Goal: Task Accomplishment & Management: Complete application form

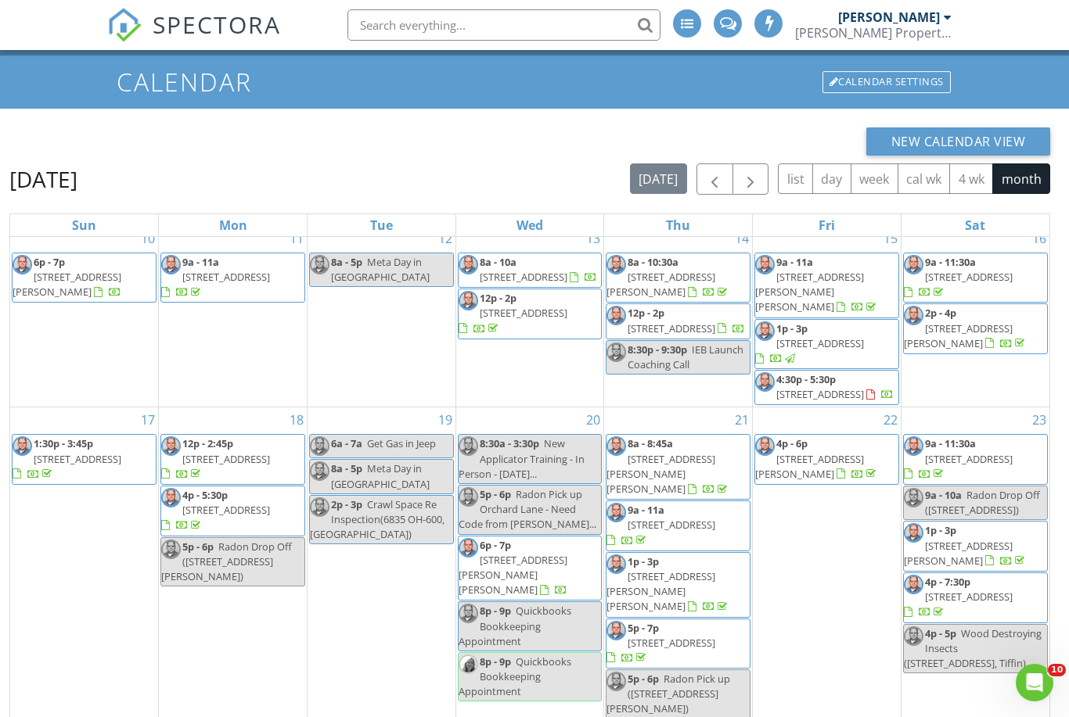
scroll to position [540, 0]
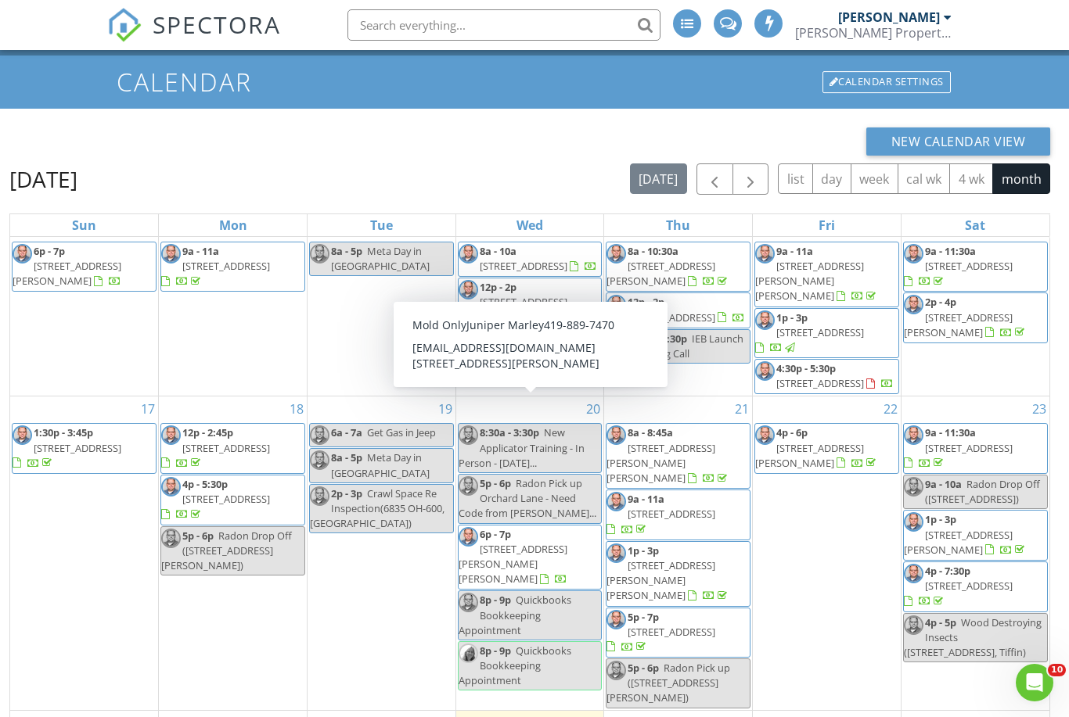
click at [530, 542] on span "214 Hancock St, Findlay 45840" at bounding box center [512, 564] width 109 height 44
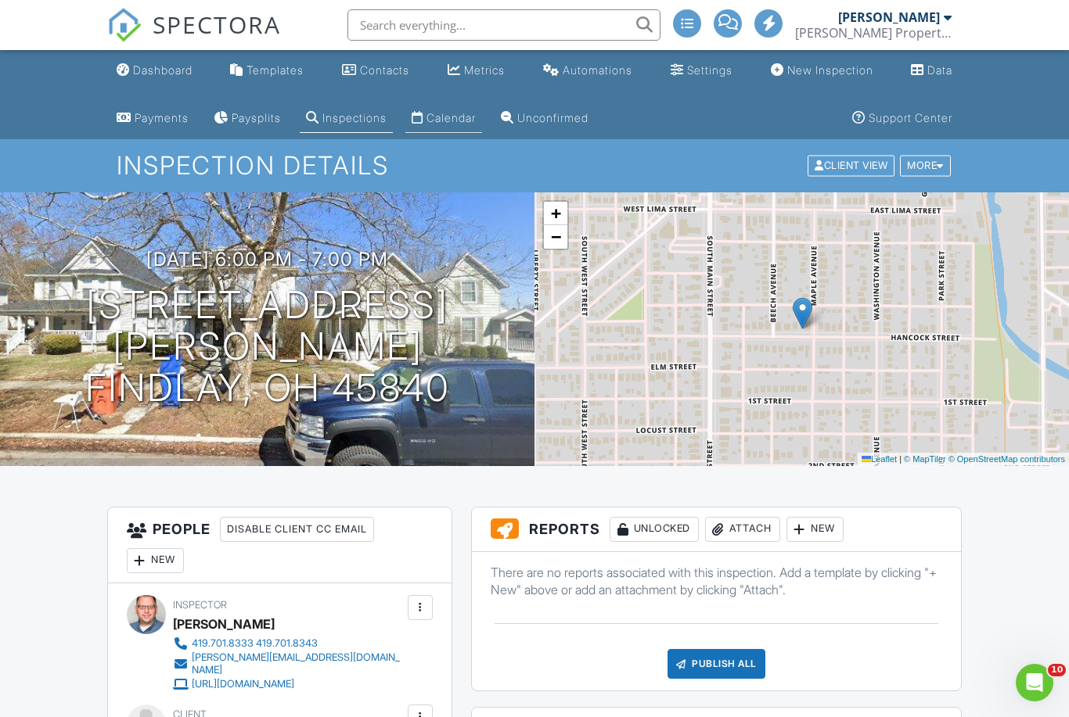
click at [476, 112] on div "Calendar" at bounding box center [450, 117] width 49 height 13
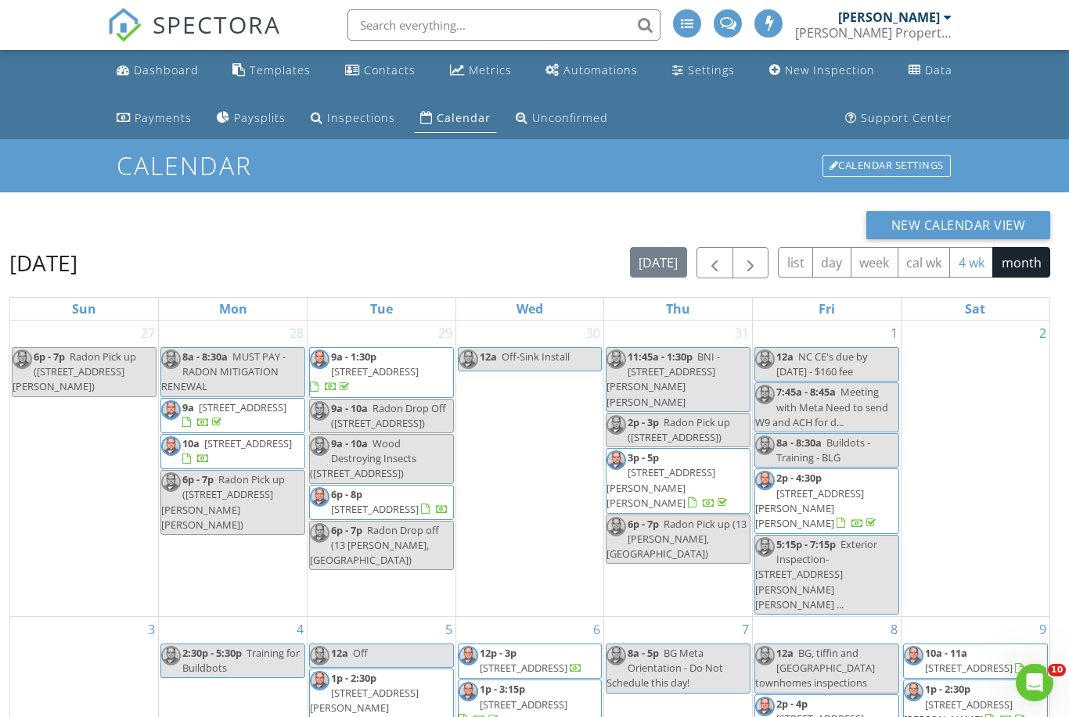
click at [975, 258] on button "4 wk" at bounding box center [971, 262] width 44 height 31
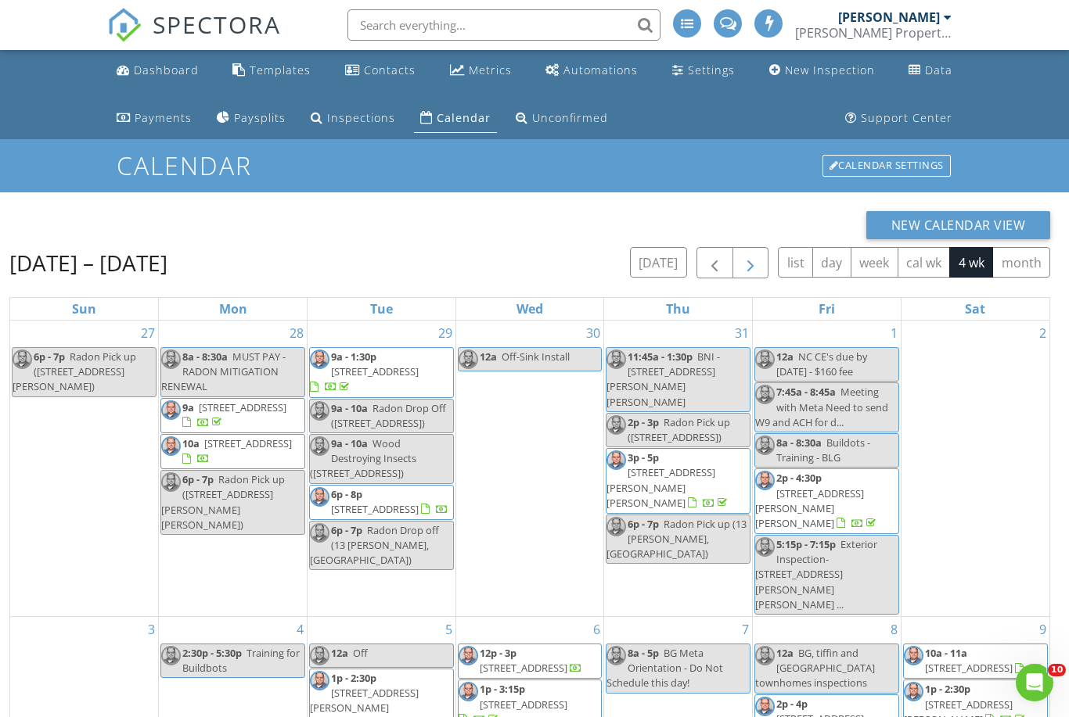
click at [755, 266] on span "button" at bounding box center [750, 263] width 19 height 19
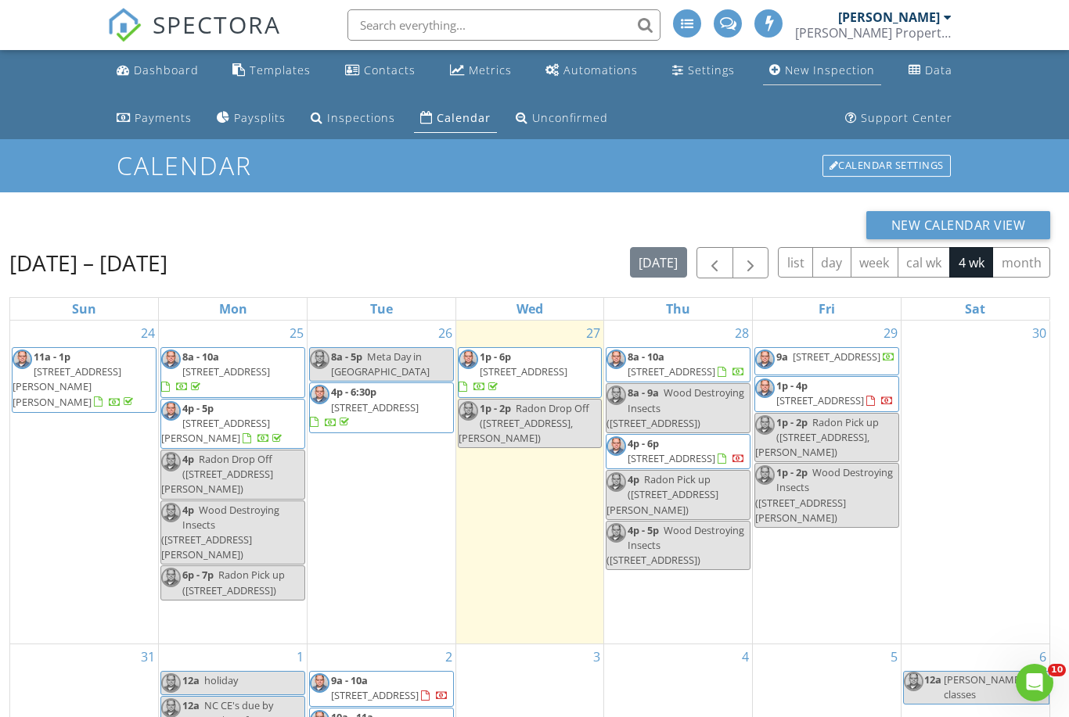
click at [828, 69] on div "New Inspection" at bounding box center [830, 70] width 90 height 15
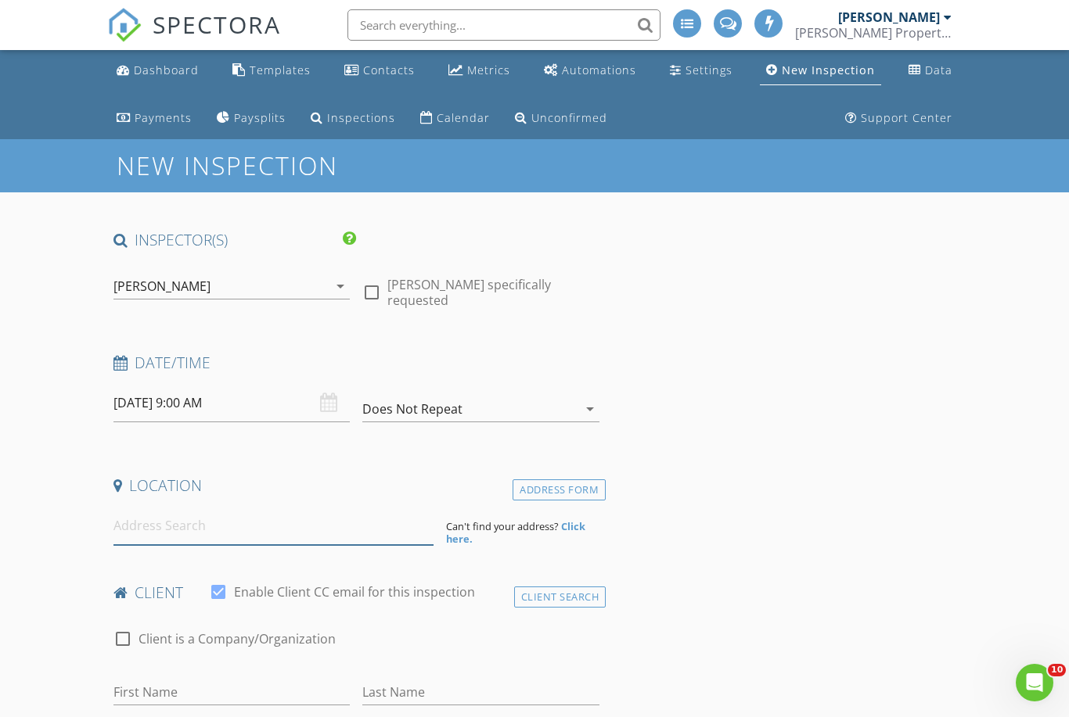
click at [321, 520] on input at bounding box center [273, 526] width 320 height 38
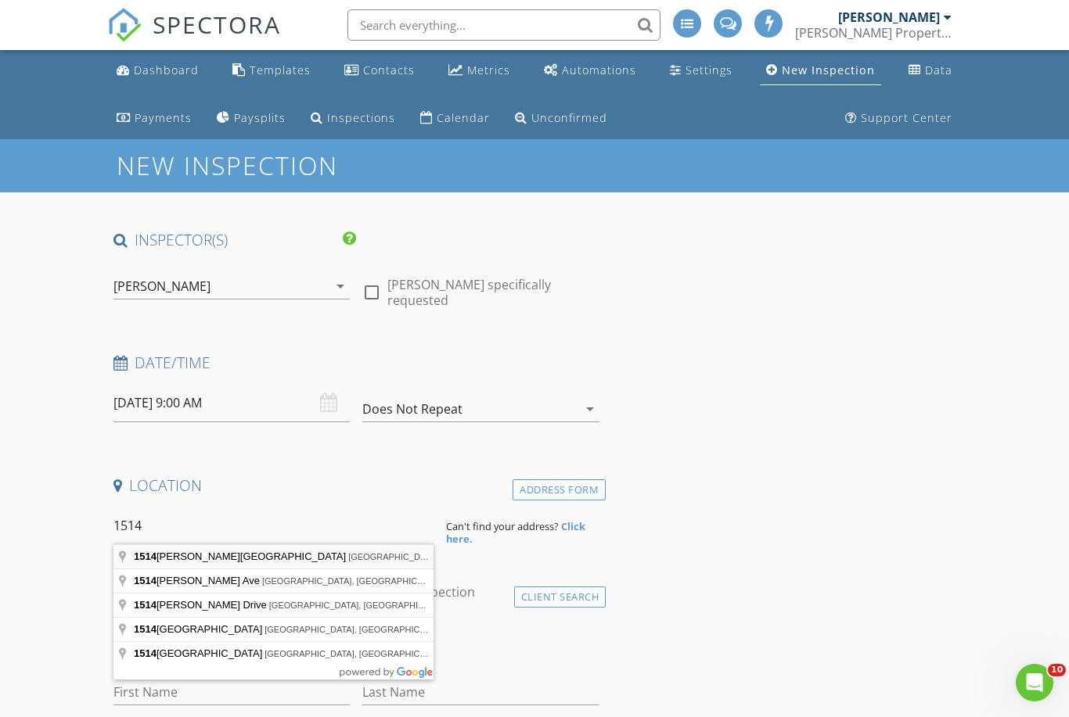
type input "1514 Lockwood Road, Findlay, OH, USA"
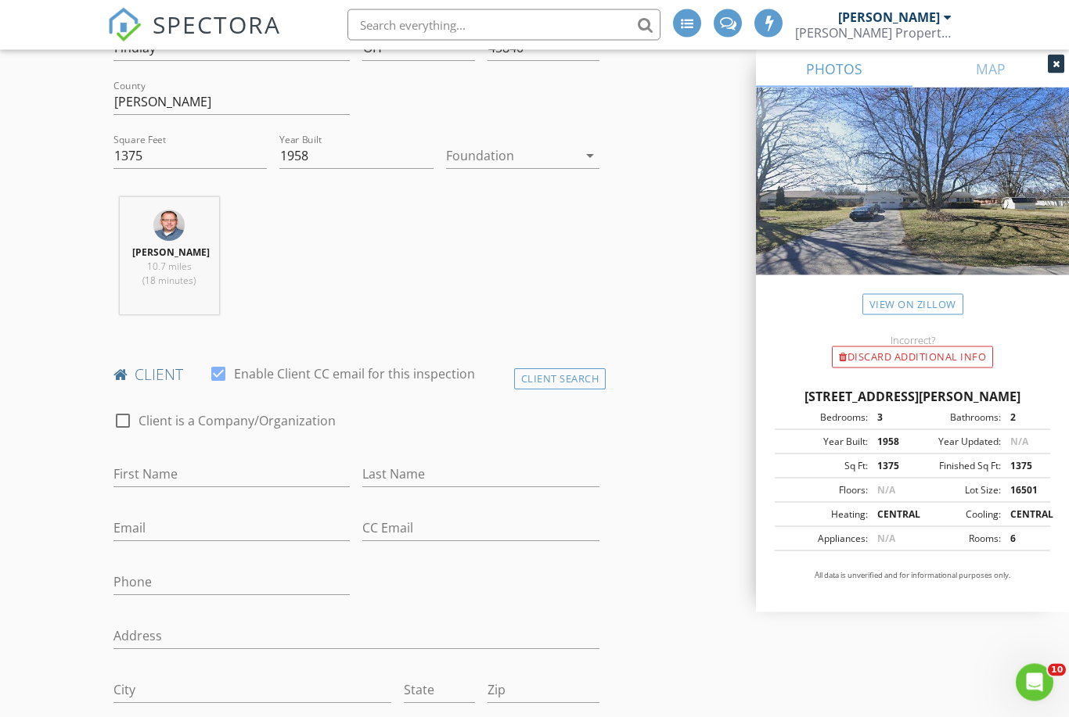
scroll to position [545, 0]
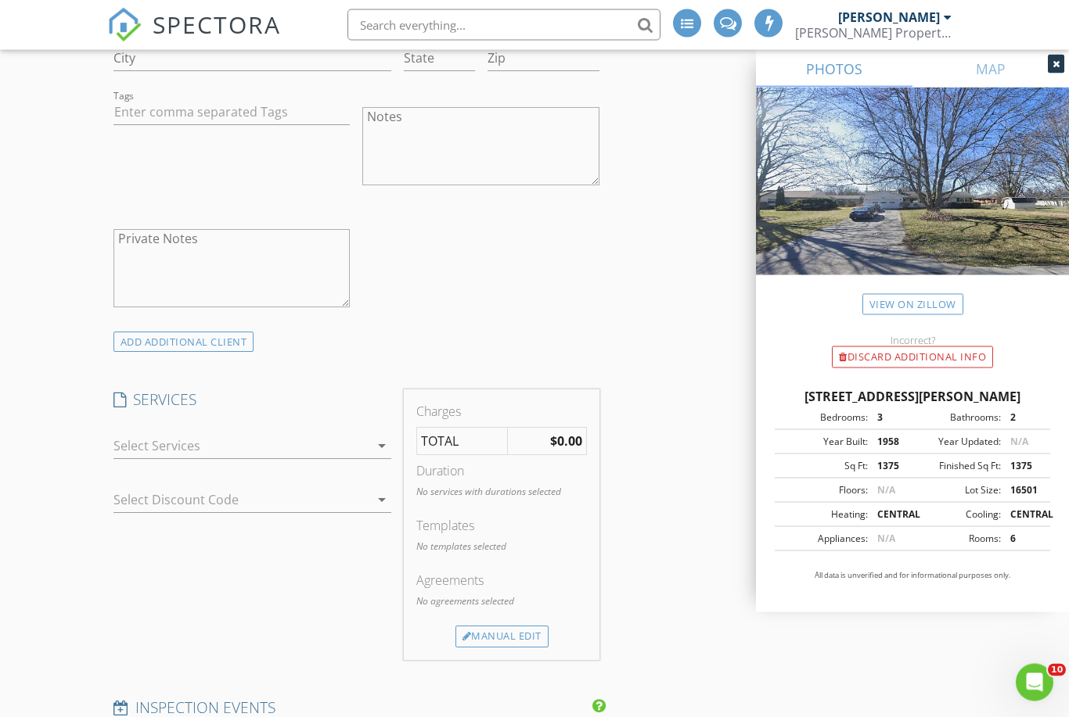
click at [125, 448] on div at bounding box center [241, 446] width 257 height 25
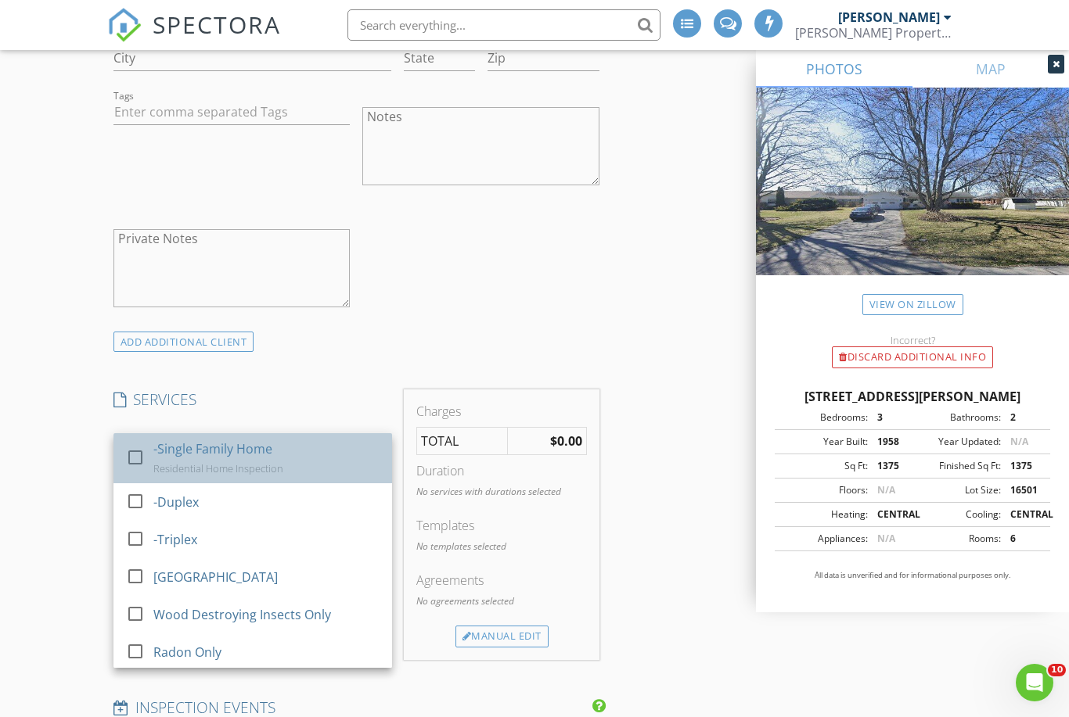
click at [124, 456] on div at bounding box center [135, 457] width 27 height 27
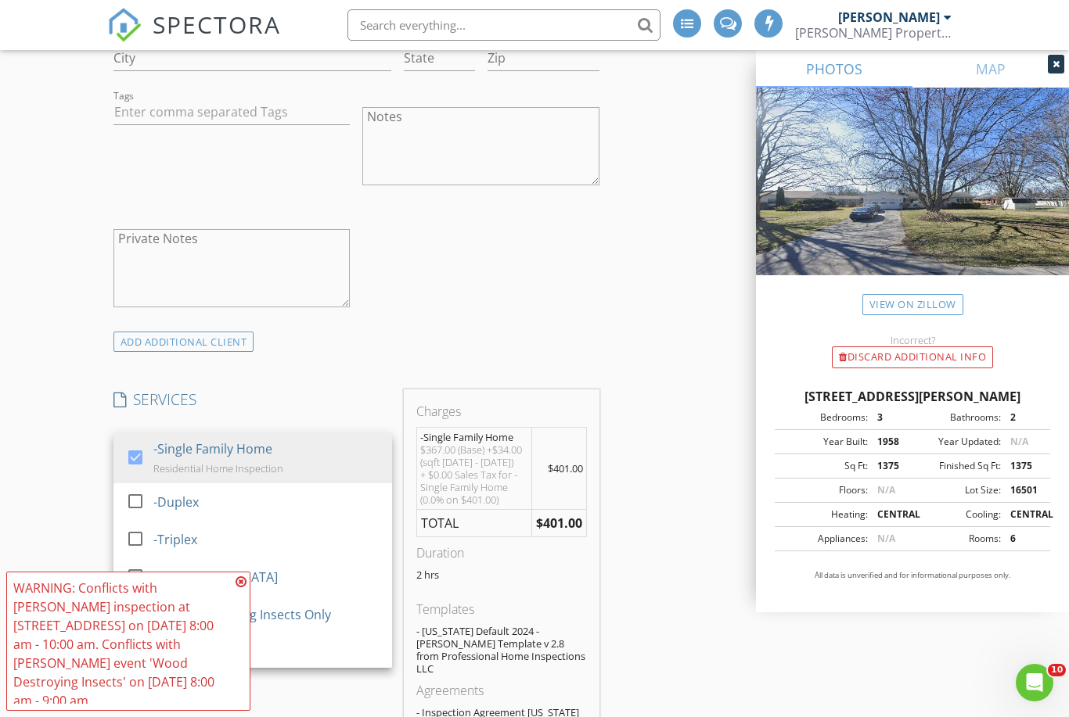
click at [239, 588] on icon at bounding box center [241, 582] width 11 height 13
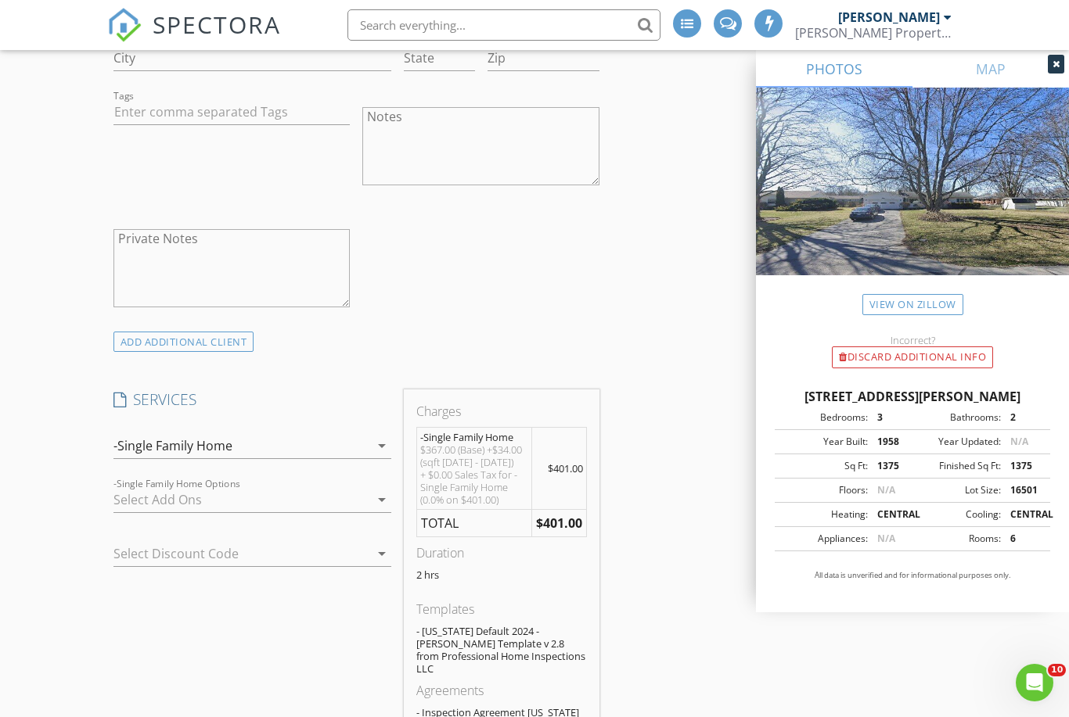
click at [120, 497] on div at bounding box center [241, 499] width 257 height 25
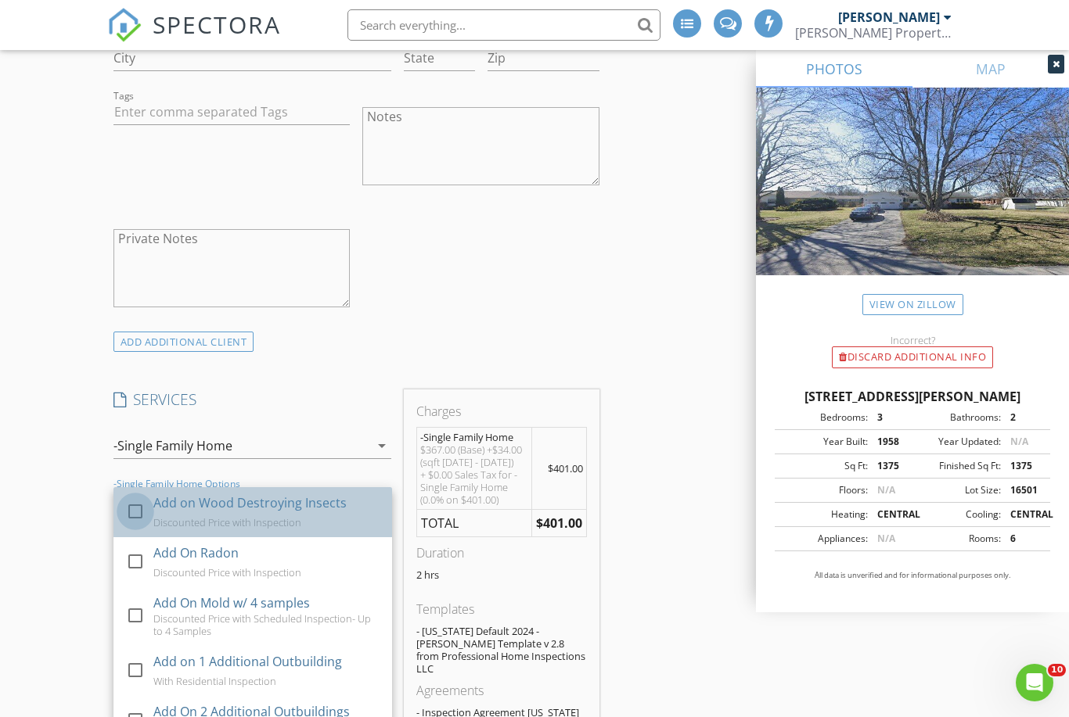
click at [132, 509] on div at bounding box center [135, 511] width 27 height 27
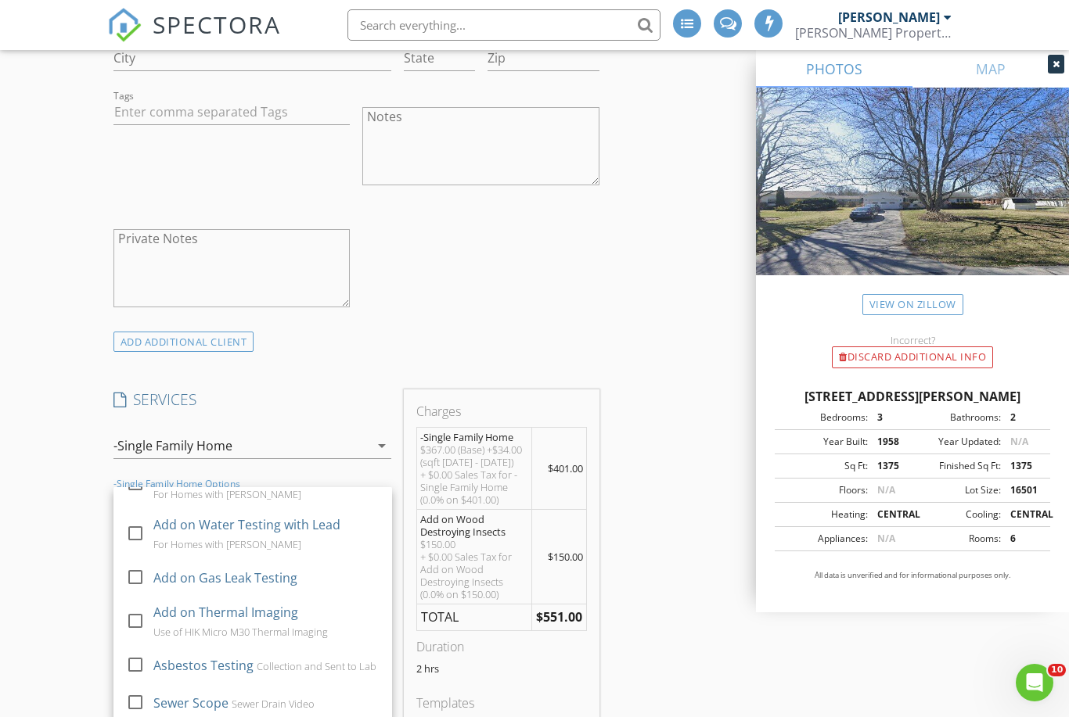
scroll to position [337, 0]
click at [138, 703] on div at bounding box center [135, 702] width 27 height 27
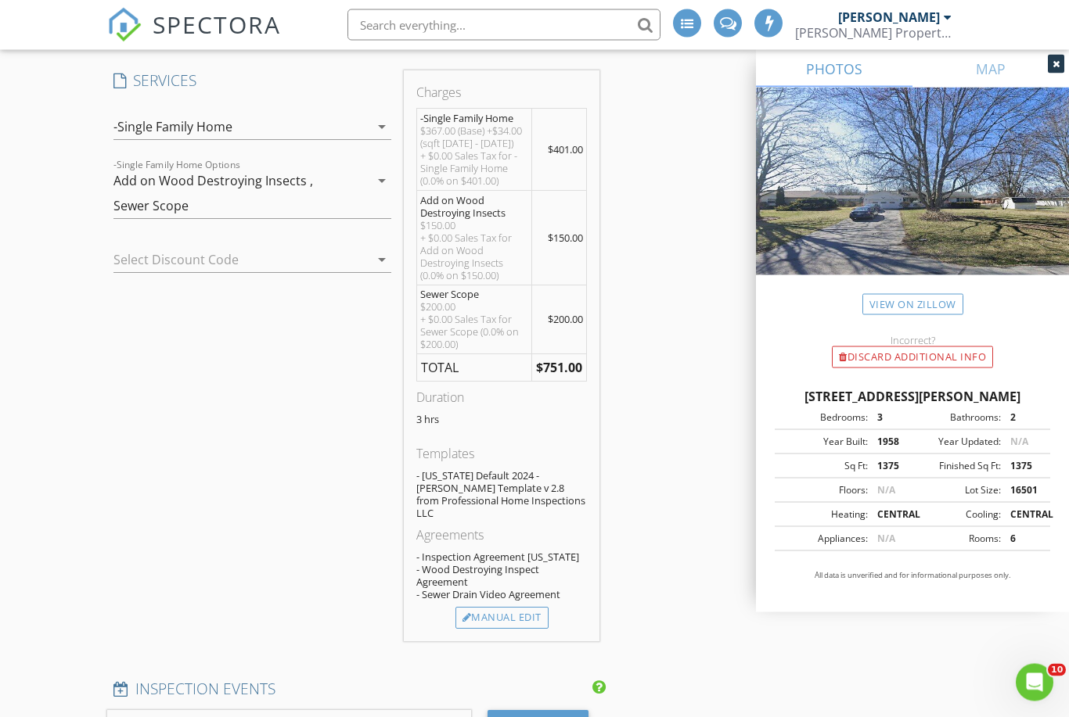
scroll to position [1512, 0]
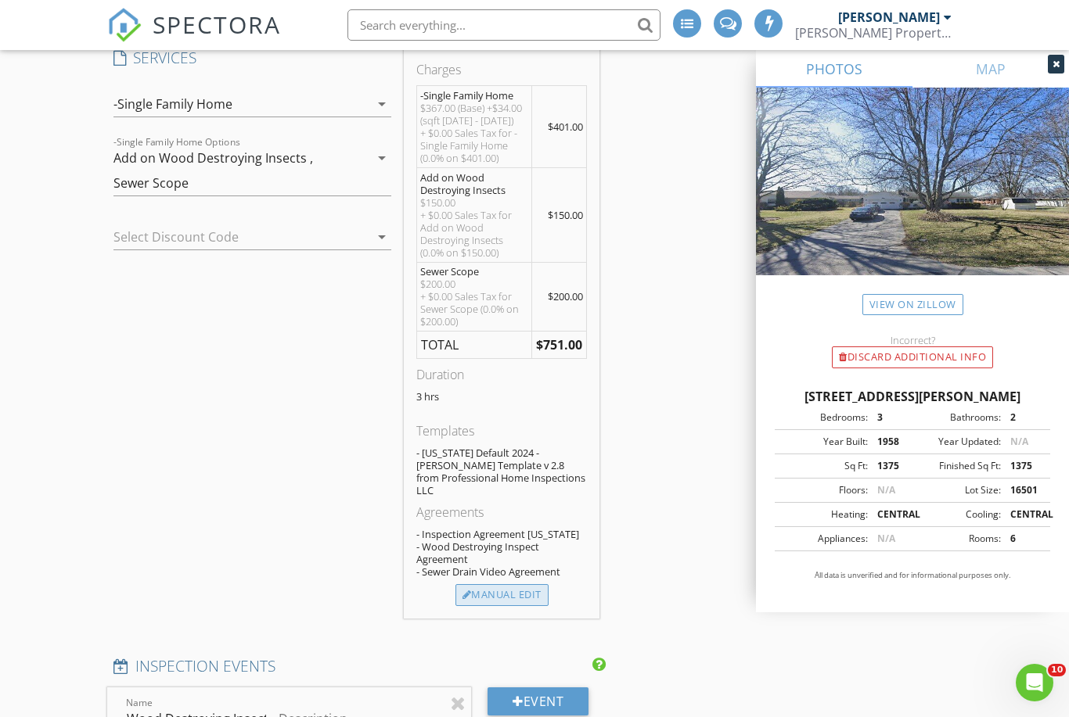
click at [507, 584] on div "Manual Edit" at bounding box center [501, 595] width 93 height 22
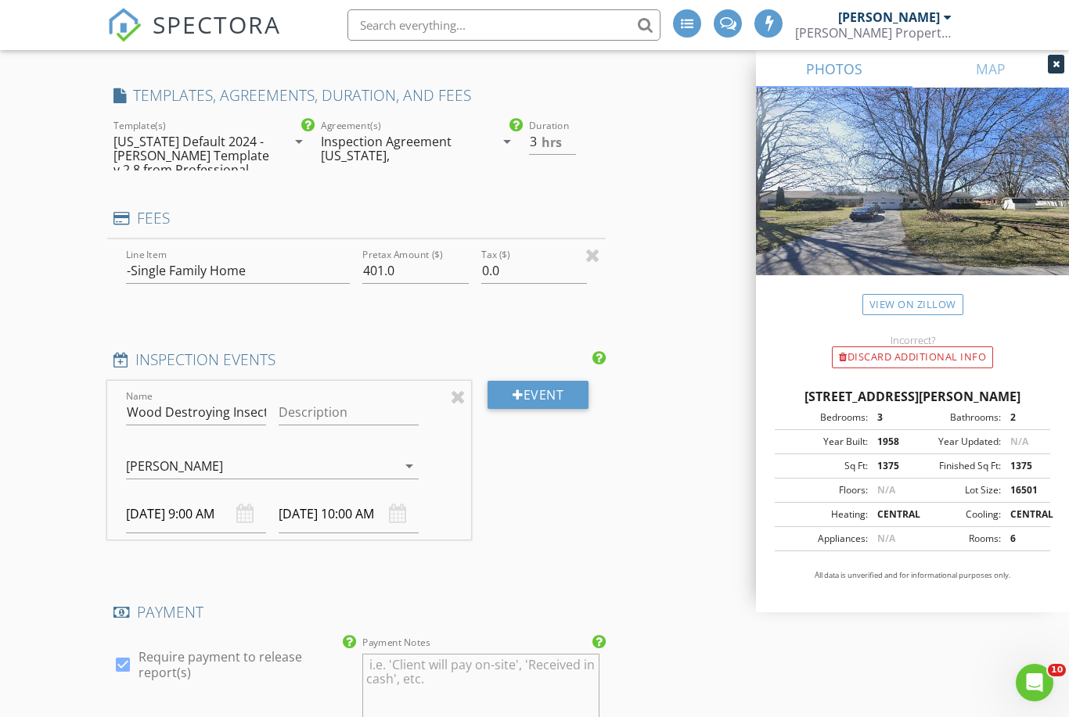
type input "0"
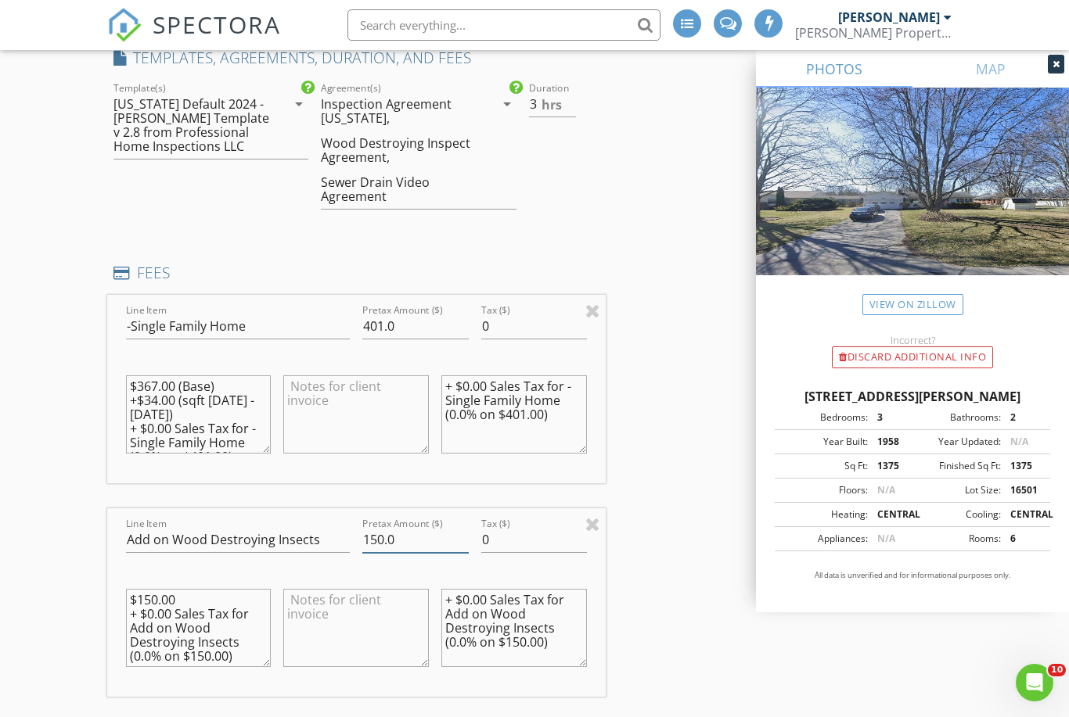
click at [380, 542] on input "150.0" at bounding box center [415, 540] width 106 height 26
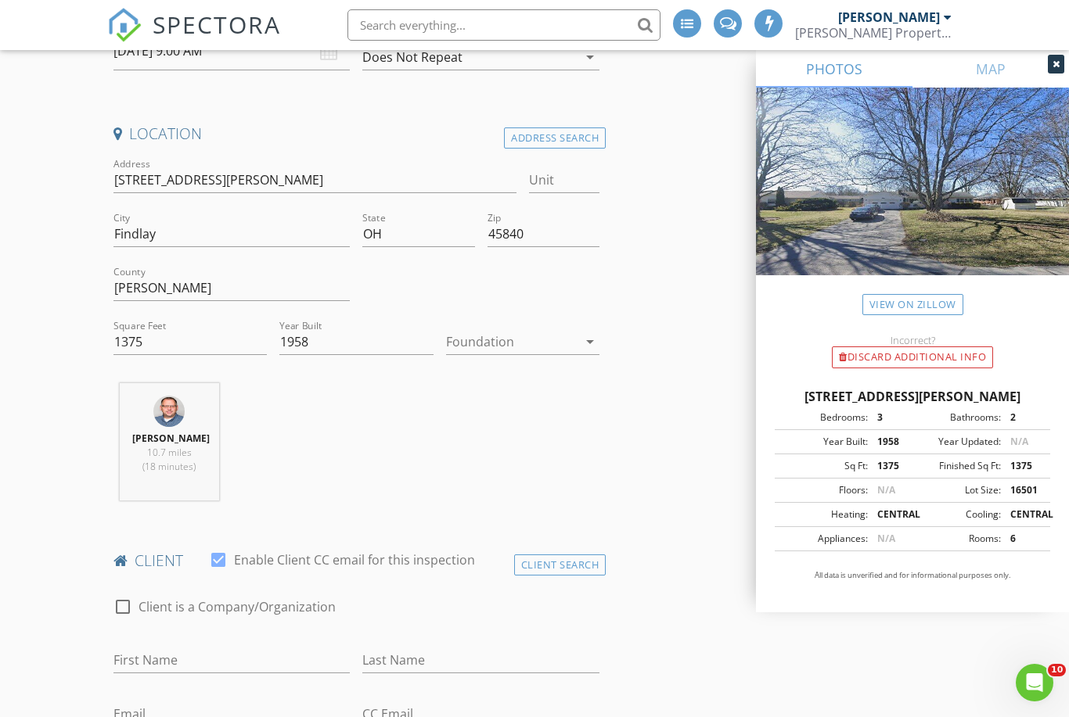
scroll to position [1663, 0]
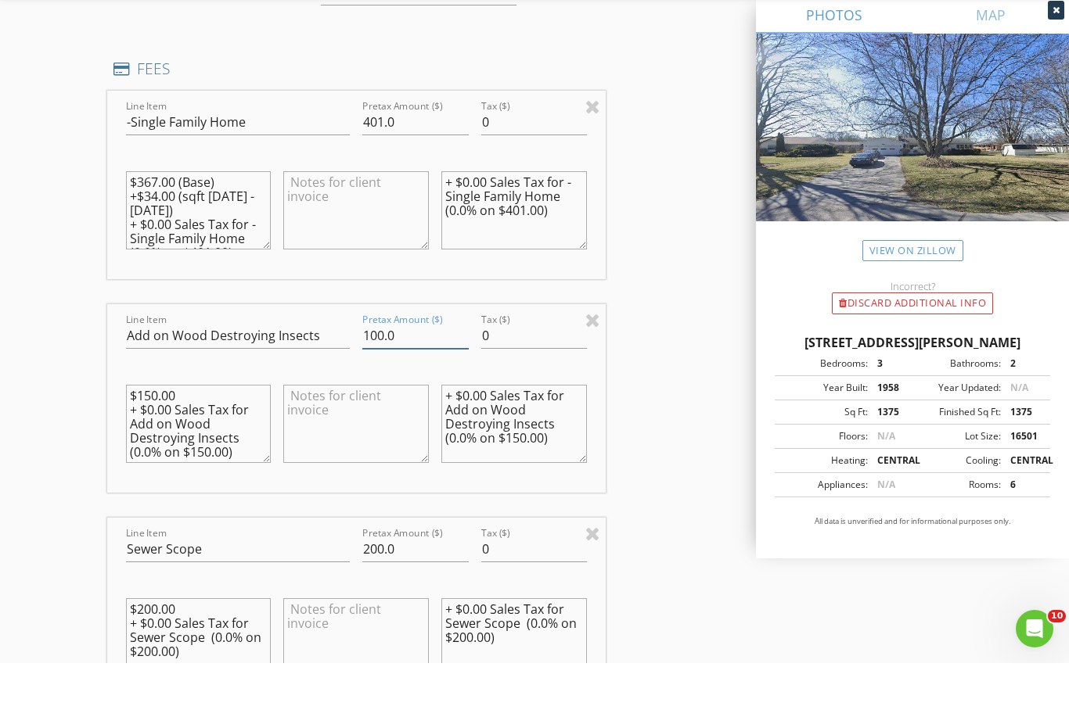
type input "100.0"
click at [573, 712] on div "Line Item -Single Family Home Pretax Amount ($) 401.0 Tax ($) 0 $367.00 (Base) …" at bounding box center [356, 491] width 498 height 692
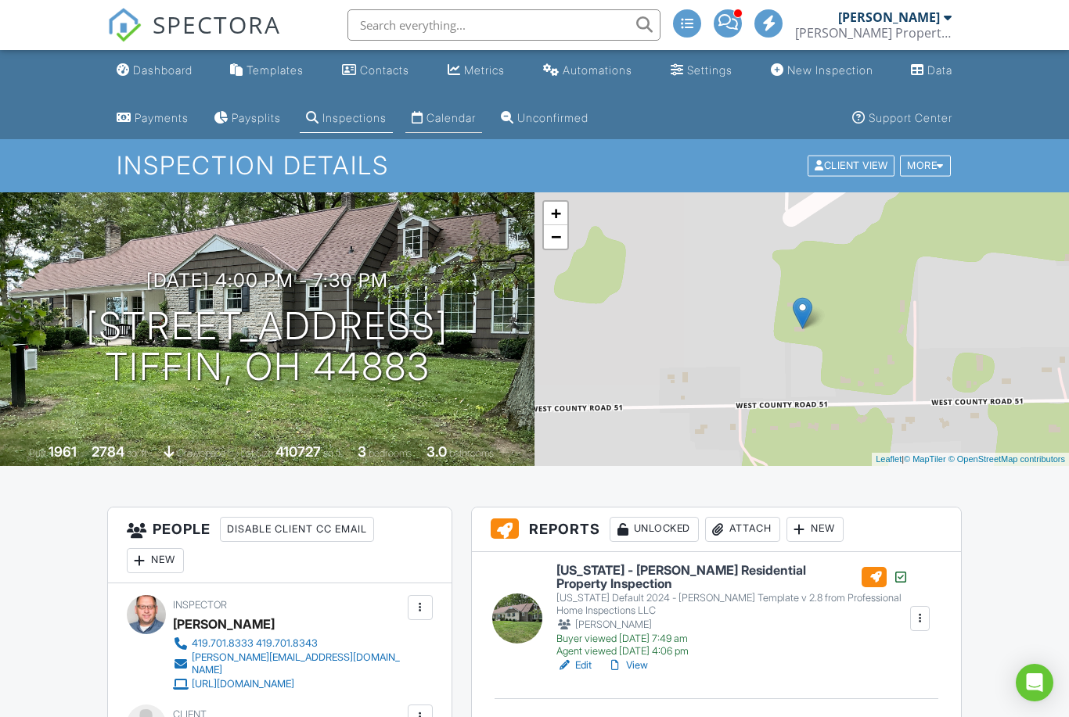
click at [459, 117] on div "Calendar" at bounding box center [450, 117] width 49 height 13
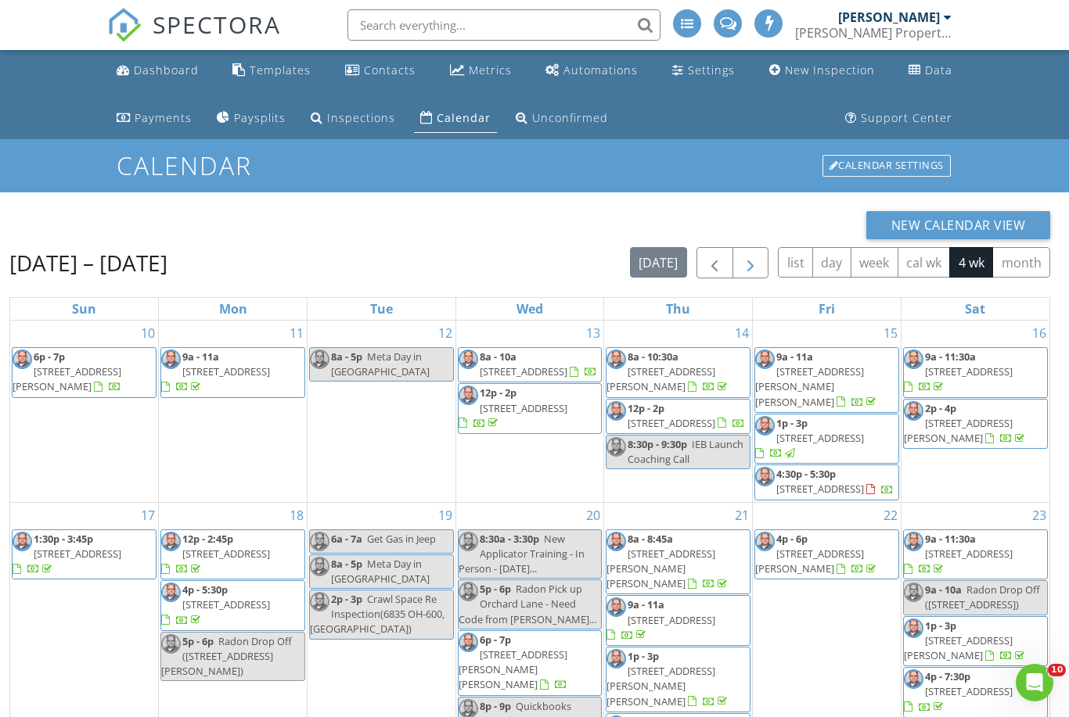
click at [751, 267] on span "button" at bounding box center [750, 263] width 19 height 19
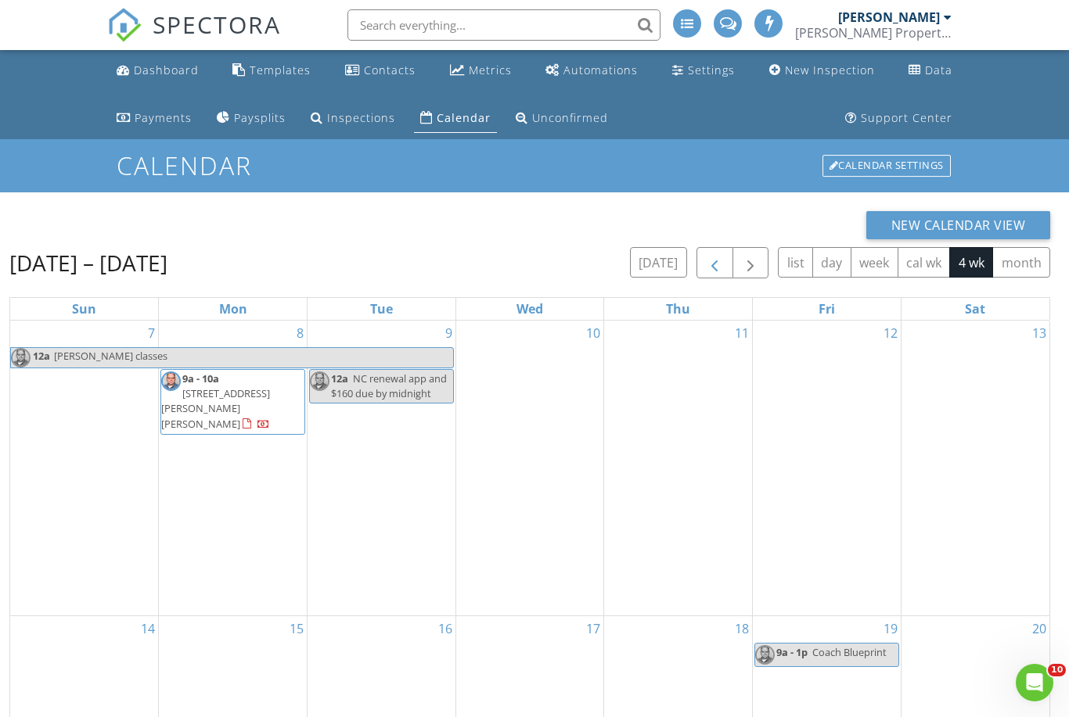
click at [711, 258] on span "button" at bounding box center [714, 263] width 19 height 19
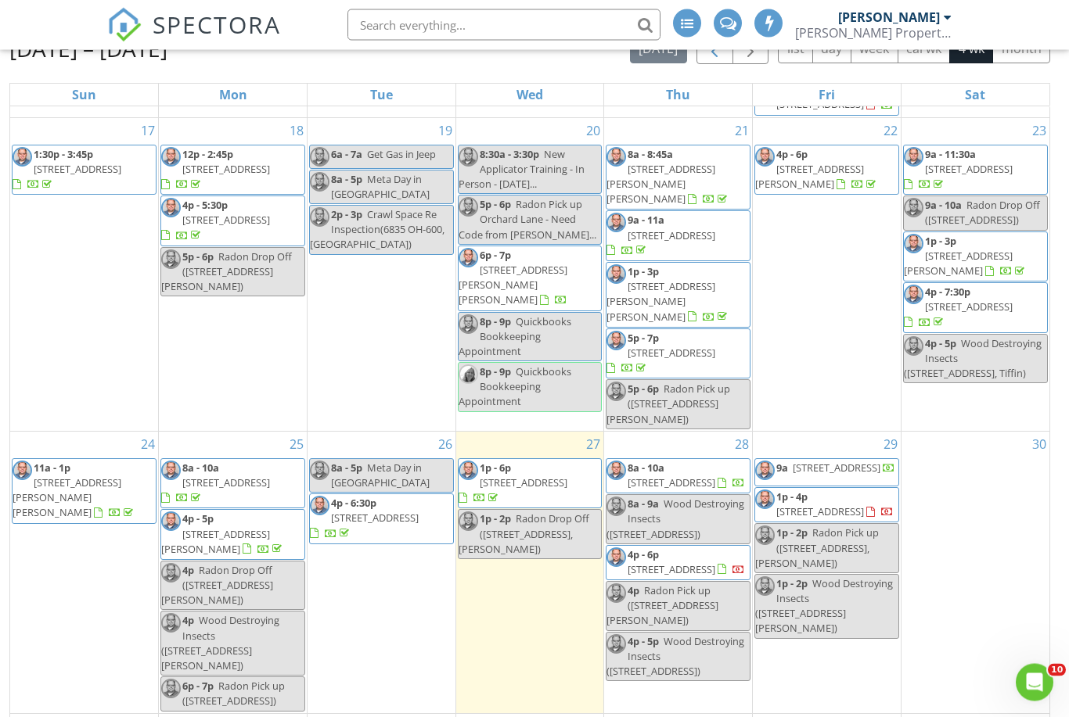
scroll to position [256, 0]
